Goal: Task Accomplishment & Management: Complete application form

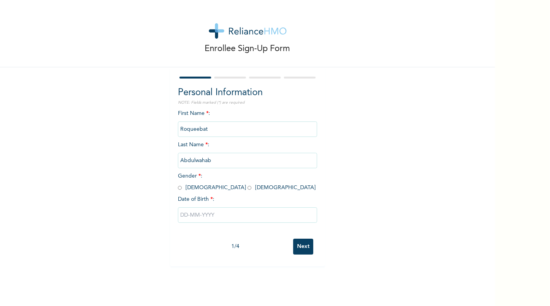
click at [232, 121] on input "Roqueebat" at bounding box center [247, 128] width 139 height 15
click at [210, 153] on div "First Name * : [PERSON_NAME] Last Name * : [PERSON_NAME] Gender * : [DEMOGRAPHI…" at bounding box center [247, 171] width 139 height 125
click at [247, 184] on input "radio" at bounding box center [249, 187] width 4 height 7
radio input "true"
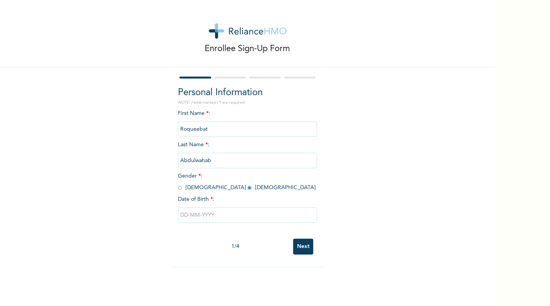
click at [225, 207] on input "text" at bounding box center [247, 214] width 139 height 15
click at [246, 238] on select "January February March April May June July August September October November De…" at bounding box center [232, 245] width 41 height 15
select select "6"
click at [212, 238] on select "January February March April May June July August September October November De…" at bounding box center [232, 245] width 41 height 15
click at [263, 238] on select "2025 2024 2023 2022 2021 2020 2019 2018 2017 2016 2015 2014 2013 2012 2011 2010…" at bounding box center [269, 245] width 27 height 15
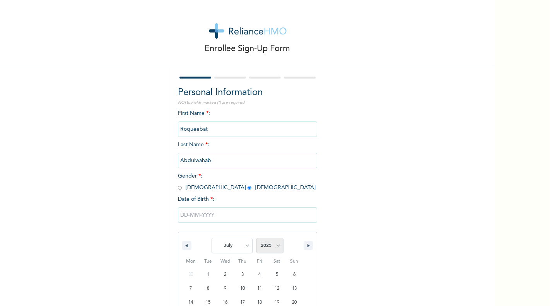
select select "2006"
click at [256, 238] on select "2025 2024 2023 2022 2021 2020 2019 2018 2017 2016 2015 2014 2013 2012 2011 2010…" at bounding box center [269, 245] width 27 height 15
type input "[DATE]"
click at [293, 239] on input "Next" at bounding box center [303, 247] width 20 height 16
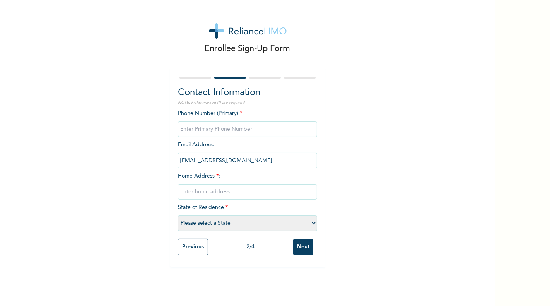
click at [249, 121] on input "phone" at bounding box center [247, 128] width 139 height 15
type input "09047963405"
click at [260, 184] on input "text" at bounding box center [247, 191] width 139 height 15
type input "[STREET_ADDRESS]"
click at [279, 215] on select "Please select a State [PERSON_NAME] (FCT) [PERSON_NAME] Ibom [GEOGRAPHIC_DATA] …" at bounding box center [247, 222] width 139 height 15
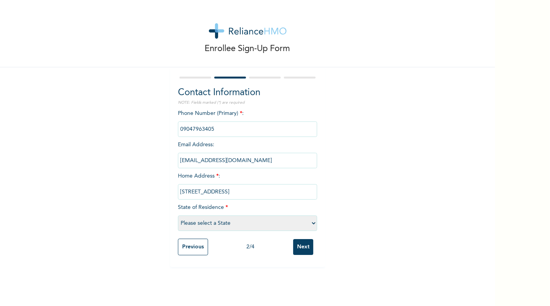
select select "25"
click at [192, 215] on select "Please select a State [PERSON_NAME] (FCT) [PERSON_NAME] Ibom [GEOGRAPHIC_DATA] …" at bounding box center [247, 222] width 139 height 15
click at [293, 239] on input "Next" at bounding box center [303, 247] width 20 height 16
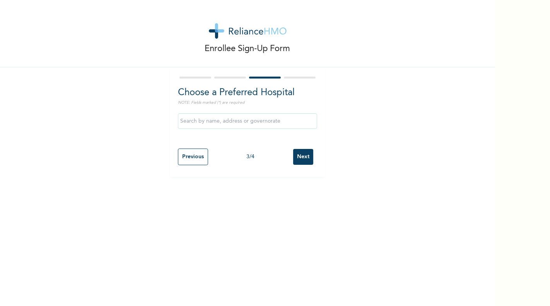
click at [256, 113] on input "text" at bounding box center [247, 120] width 139 height 15
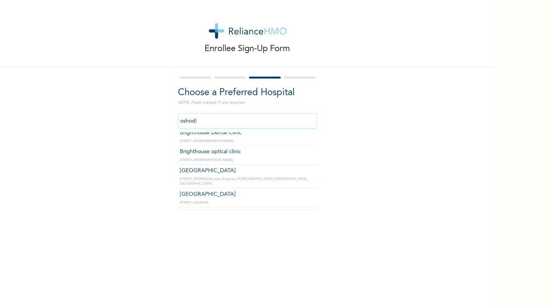
scroll to position [70, 0]
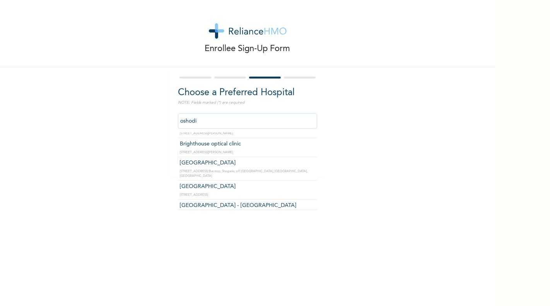
drag, startPoint x: 213, startPoint y: 112, endPoint x: 182, endPoint y: 113, distance: 31.3
click at [182, 113] on div "Enrollee Sign-Up Form Choose a Preferred Hospital NOTE: Fields marked (*) are r…" at bounding box center [247, 88] width 495 height 177
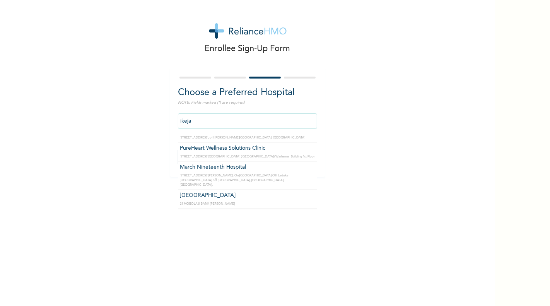
scroll to position [1328, 0]
type input "i"
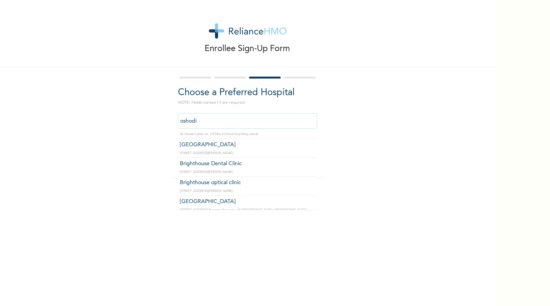
scroll to position [0, 0]
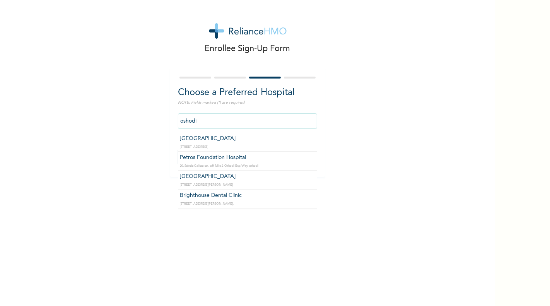
drag, startPoint x: 212, startPoint y: 112, endPoint x: 235, endPoint y: 121, distance: 24.8
click at [183, 113] on div "Enrollee Sign-Up Form Choose a Preferred Hospital NOTE: Fields marked (*) are r…" at bounding box center [247, 88] width 495 height 177
type input "m"
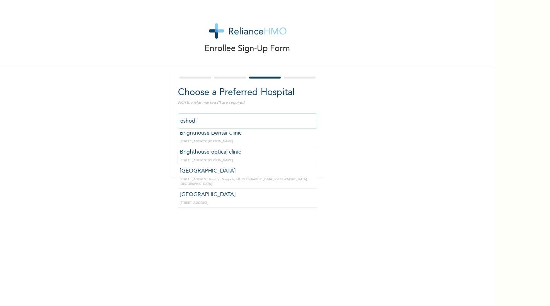
scroll to position [72, 0]
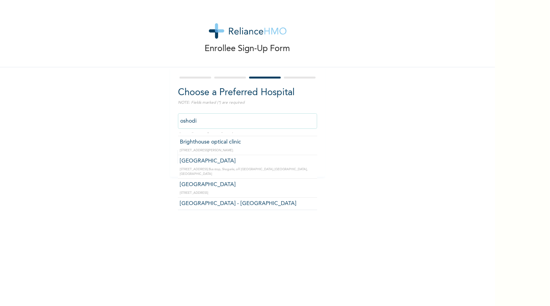
type input "[GEOGRAPHIC_DATA] - [GEOGRAPHIC_DATA]"
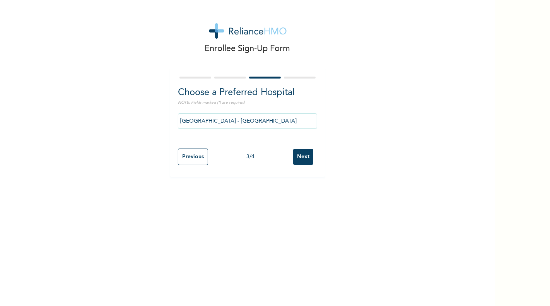
click at [293, 149] on input "Next" at bounding box center [303, 157] width 20 height 16
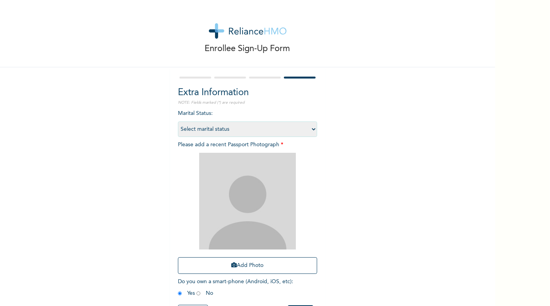
click at [232, 121] on select "Select marital status [DEMOGRAPHIC_DATA] Married [DEMOGRAPHIC_DATA] Widow/[DEMO…" at bounding box center [247, 128] width 139 height 15
select select "1"
click at [192, 121] on select "Select marital status [DEMOGRAPHIC_DATA] Married [DEMOGRAPHIC_DATA] Widow/[DEMO…" at bounding box center [247, 128] width 139 height 15
click at [241, 257] on button "Add Photo" at bounding box center [247, 265] width 139 height 17
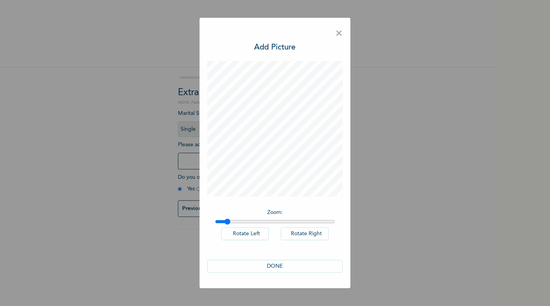
drag, startPoint x: 214, startPoint y: 219, endPoint x: 225, endPoint y: 221, distance: 11.5
type input "1.08"
click at [225, 221] on input "range" at bounding box center [275, 221] width 120 height 6
click at [270, 260] on button "DONE" at bounding box center [274, 266] width 135 height 13
